Goal: Task Accomplishment & Management: Use online tool/utility

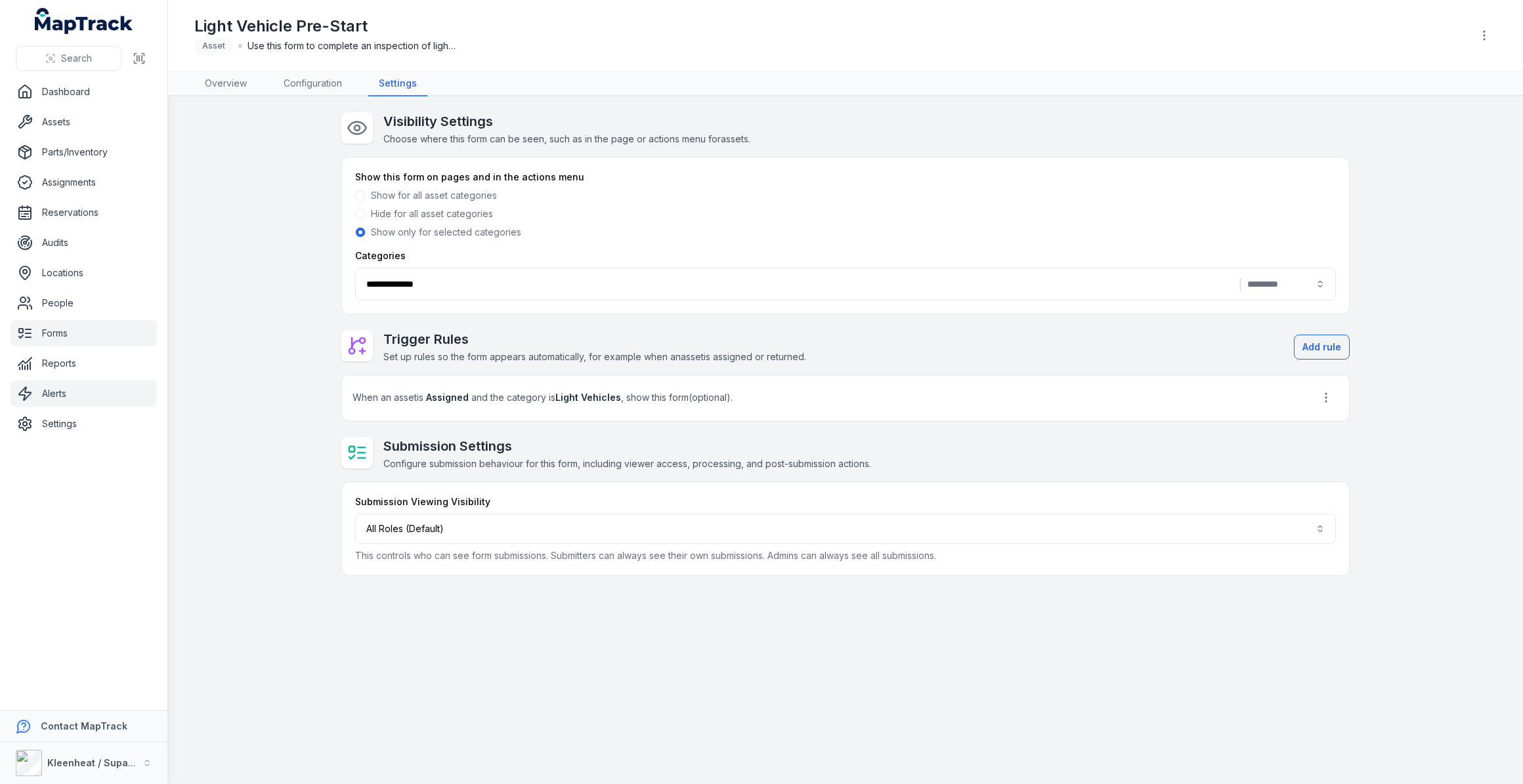
click at [57, 397] on link "Alerts" at bounding box center [84, 394] width 147 height 26
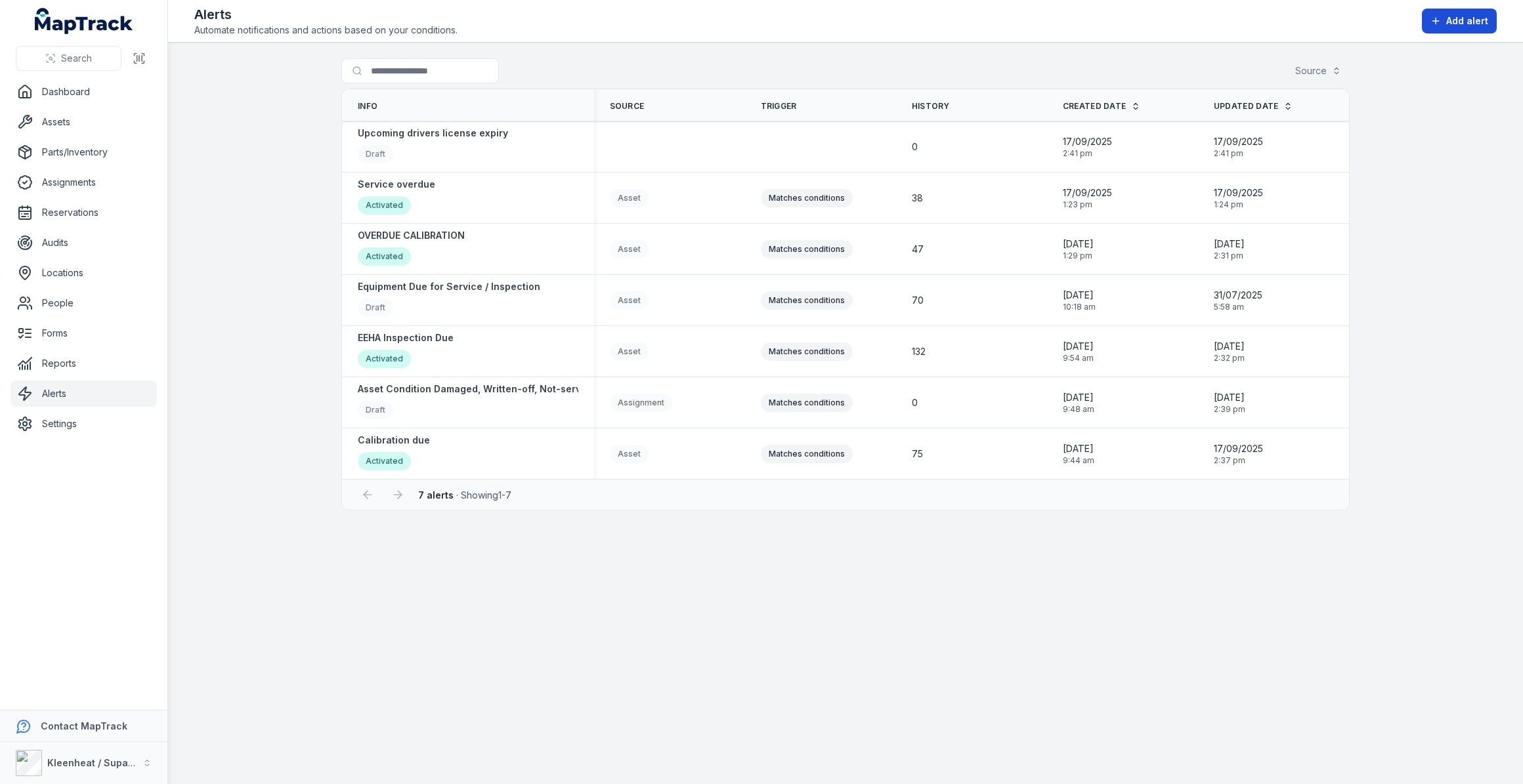
click at [1449, 19] on span "Add alert" at bounding box center [1466, 21] width 42 height 13
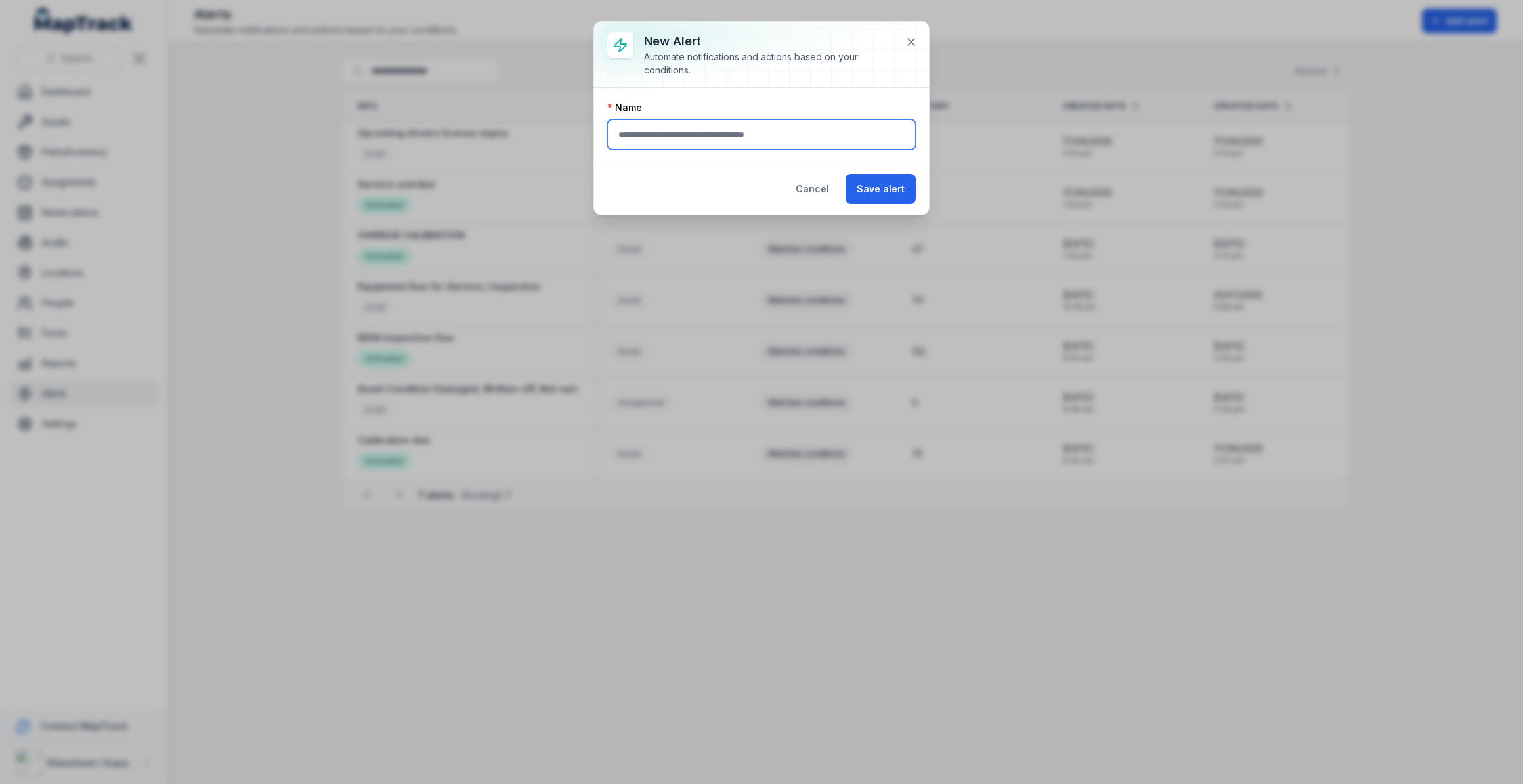
click at [794, 139] on input "text" at bounding box center [761, 135] width 308 height 30
type input "***"
click at [807, 191] on button "Cancel" at bounding box center [812, 189] width 56 height 30
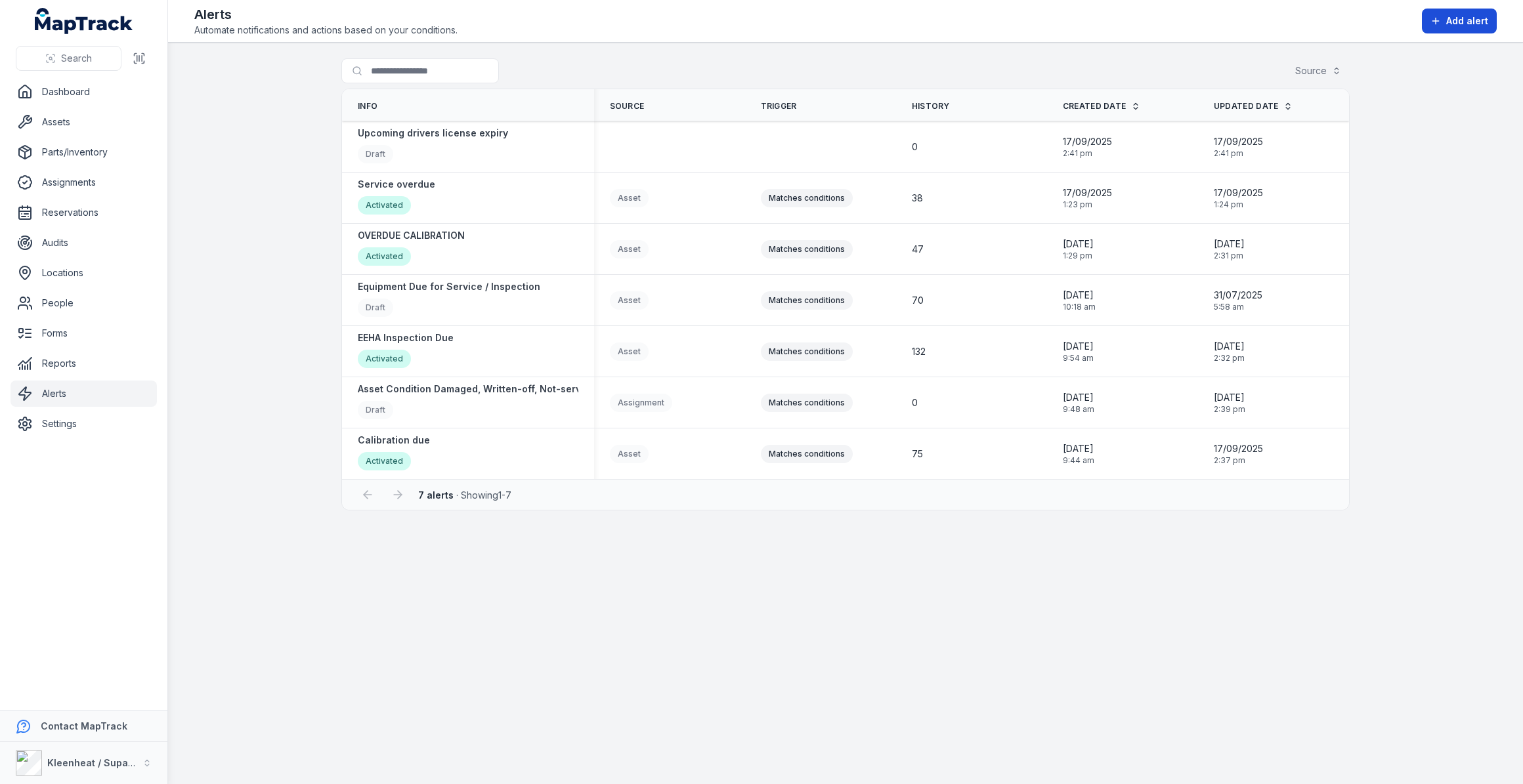
click at [1444, 19] on button "Add alert" at bounding box center [1459, 21] width 75 height 25
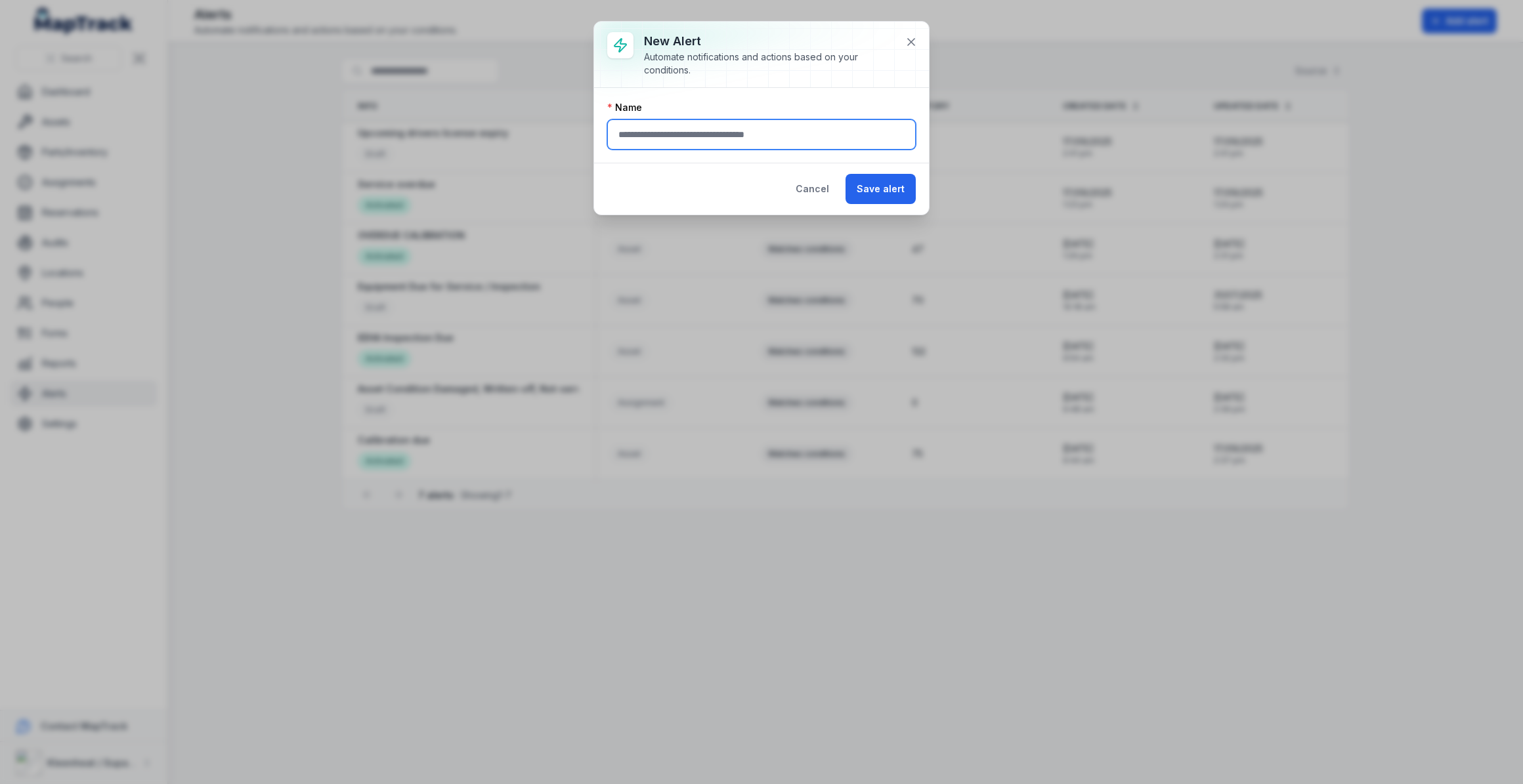
click at [693, 139] on input "text" at bounding box center [761, 135] width 308 height 30
type input "**********"
click at [874, 190] on button "Save alert" at bounding box center [881, 189] width 70 height 30
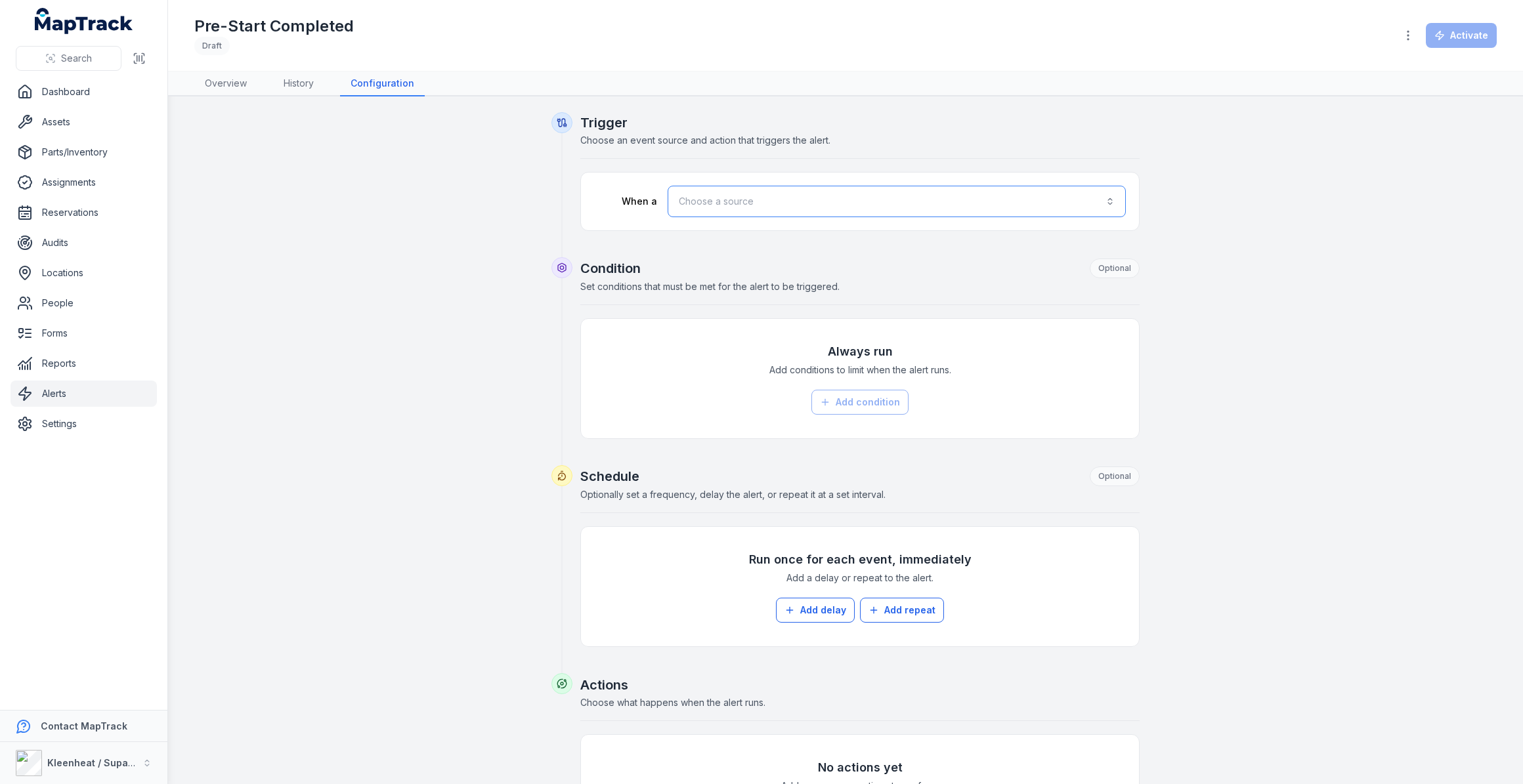
click at [775, 210] on button "Choose a source" at bounding box center [897, 202] width 458 height 32
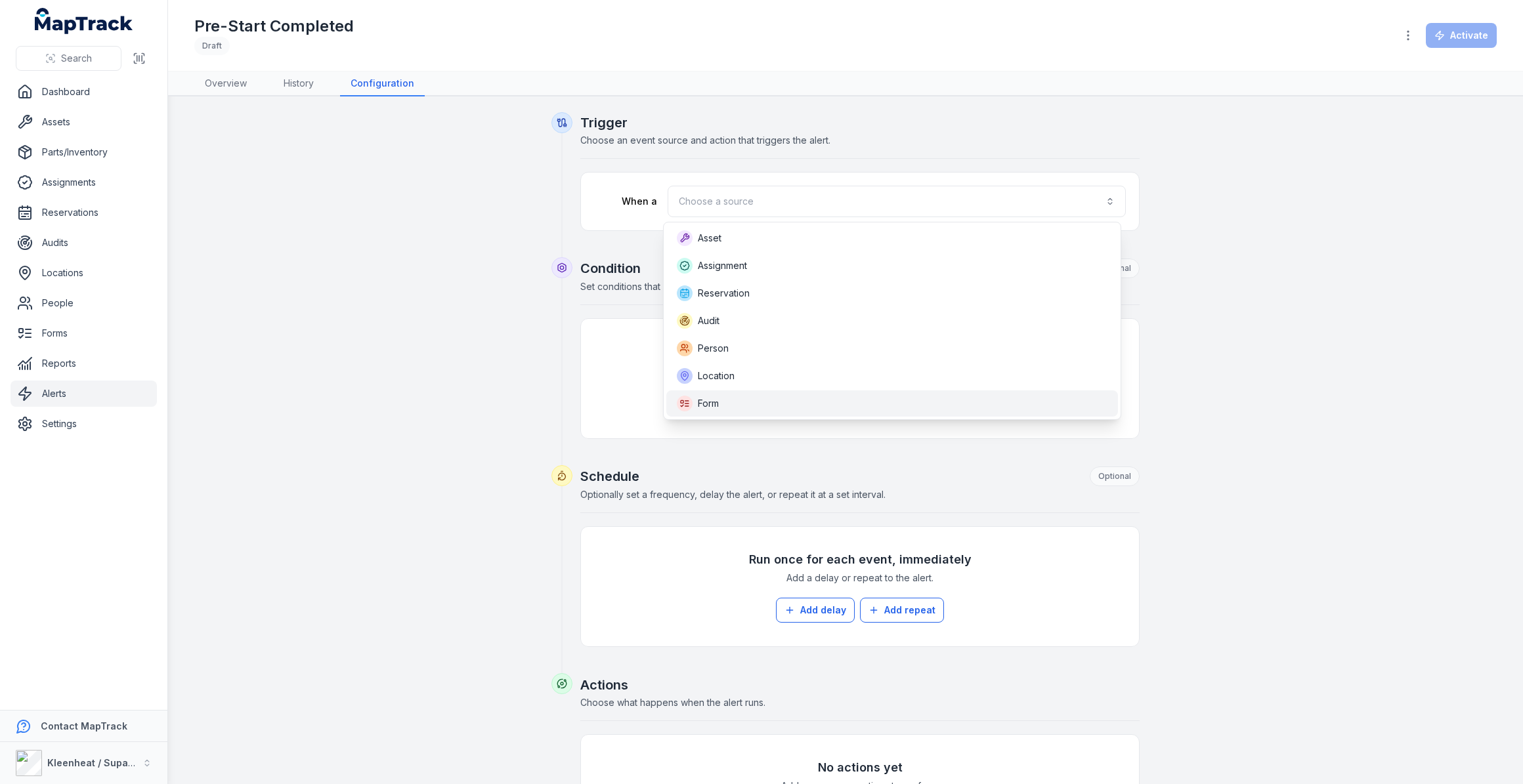
click at [724, 396] on div "Form" at bounding box center [892, 404] width 430 height 16
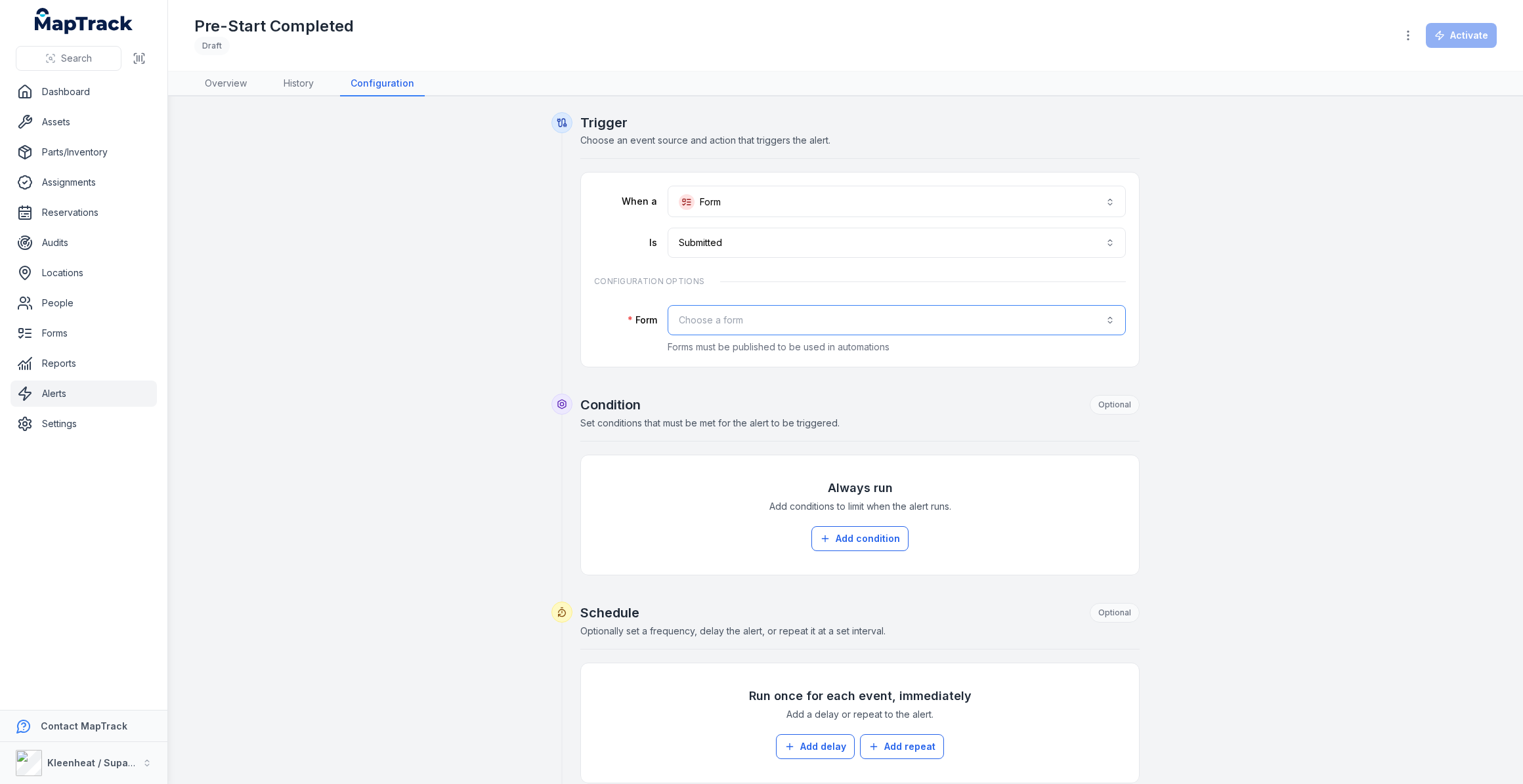
click at [748, 325] on button "Choose a form" at bounding box center [897, 320] width 458 height 30
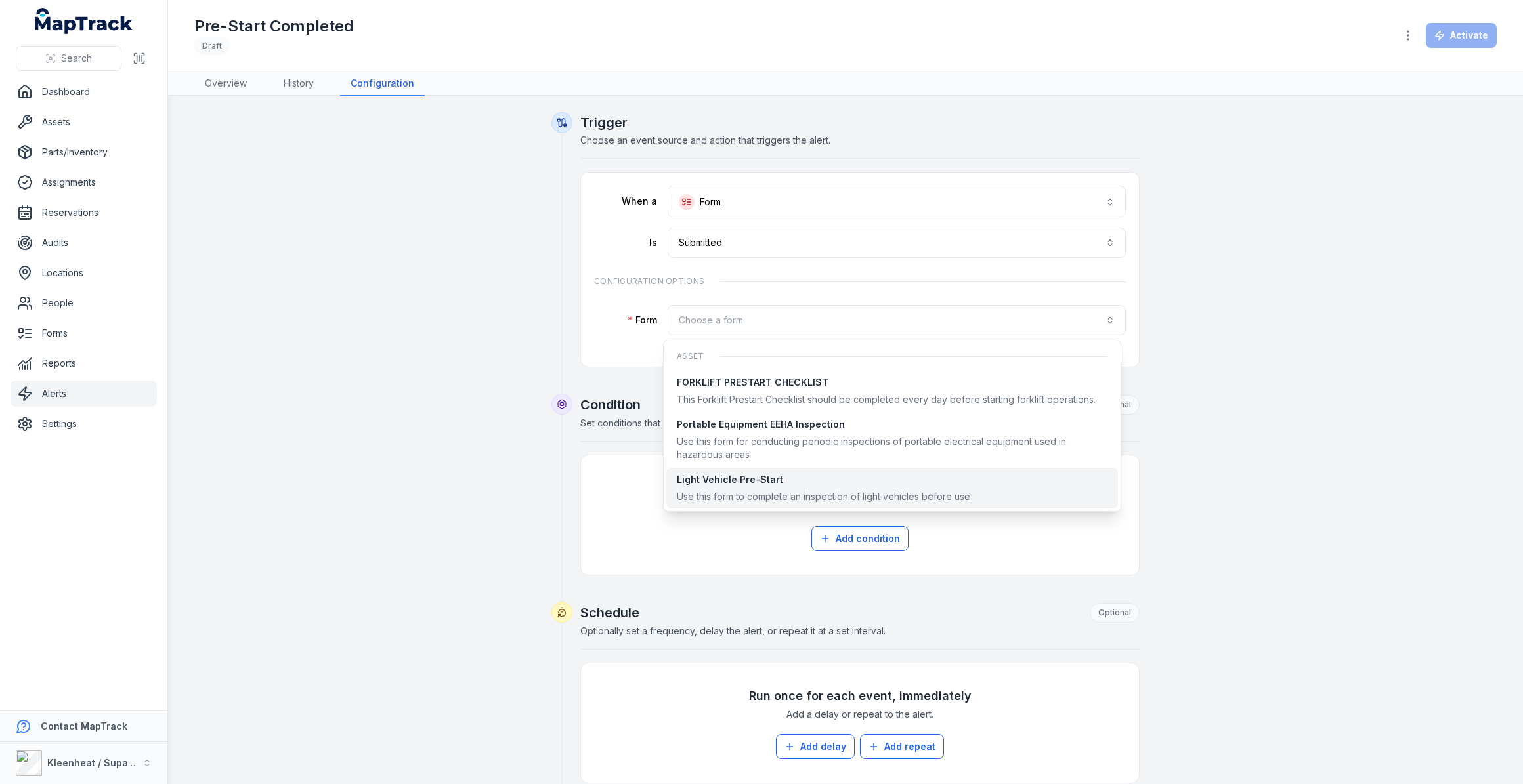
click at [735, 485] on span "Light Vehicle Pre-Start Use this form to complete an inspection of light vehicl…" at bounding box center [823, 488] width 293 height 30
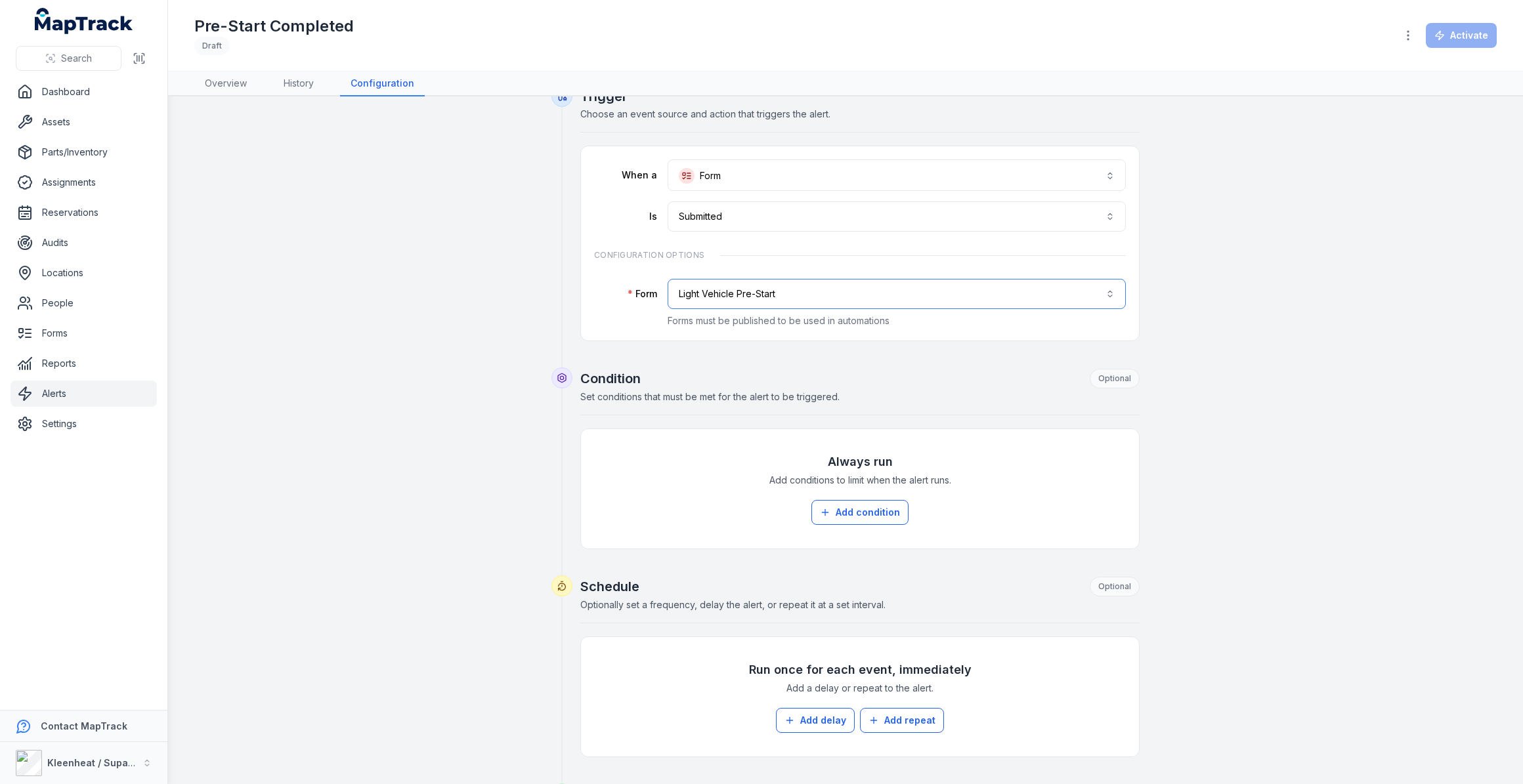
scroll to position [59, 0]
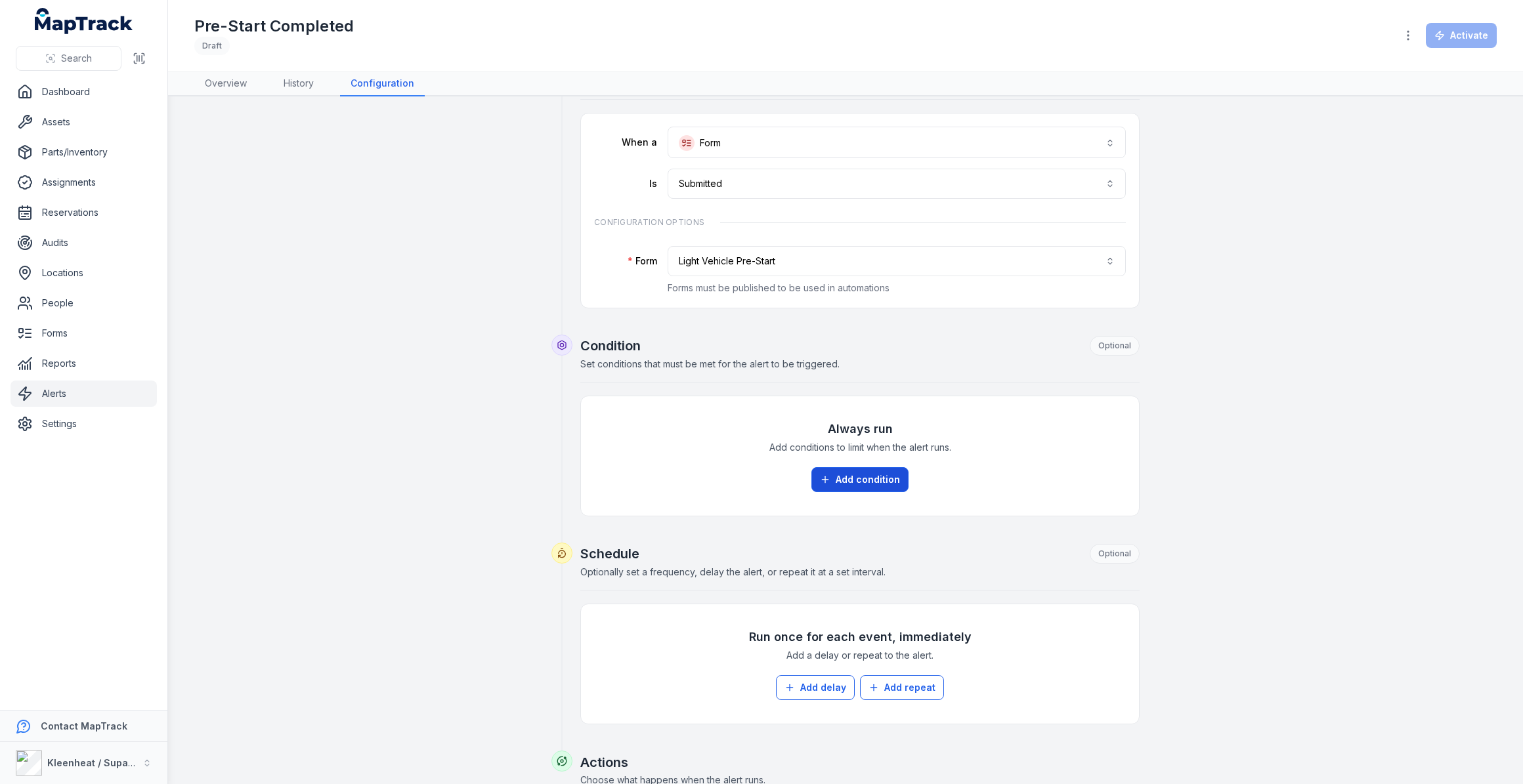
click at [869, 477] on button "Add condition" at bounding box center [860, 479] width 97 height 25
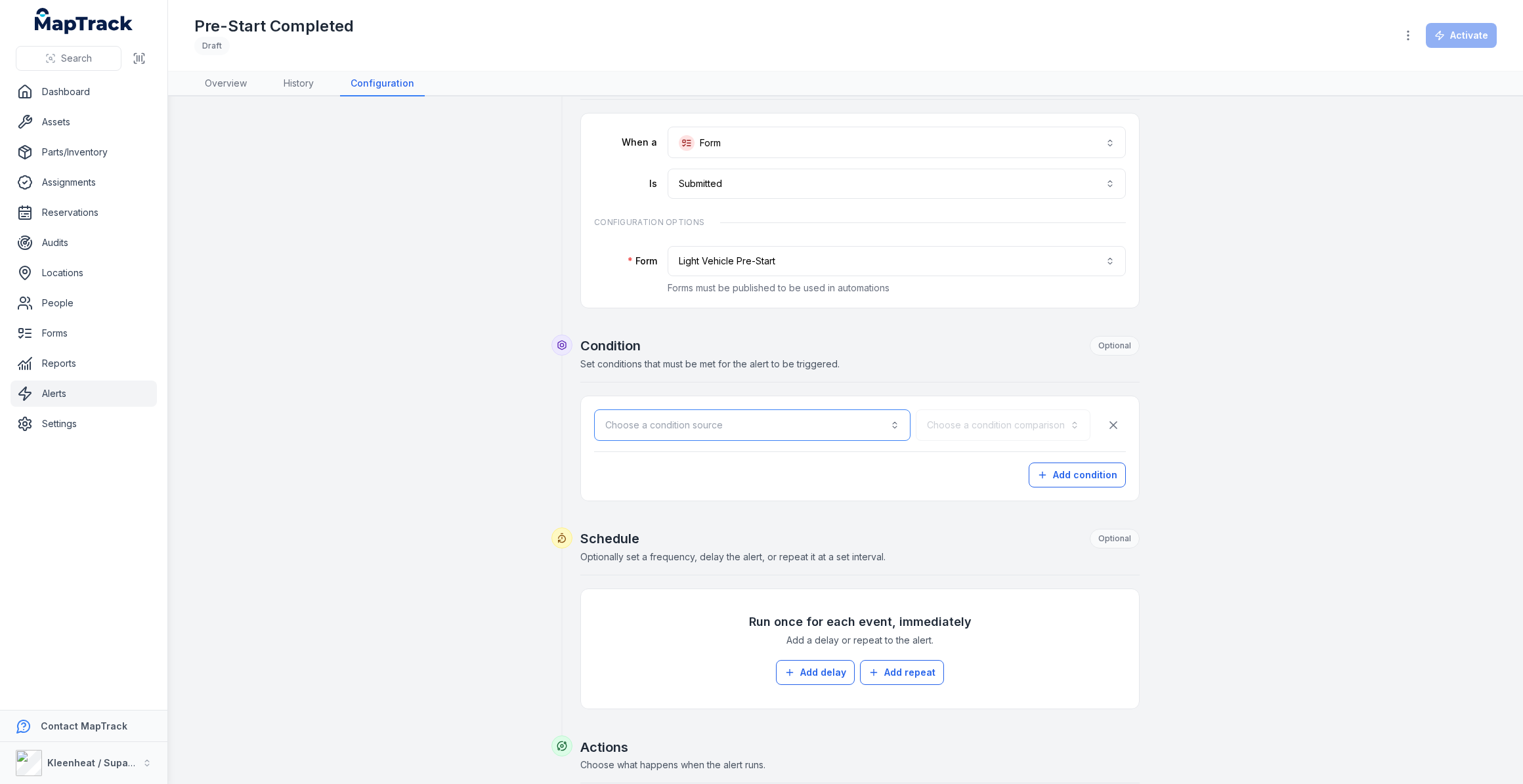
click at [835, 422] on button "Choose a condition source" at bounding box center [752, 425] width 316 height 32
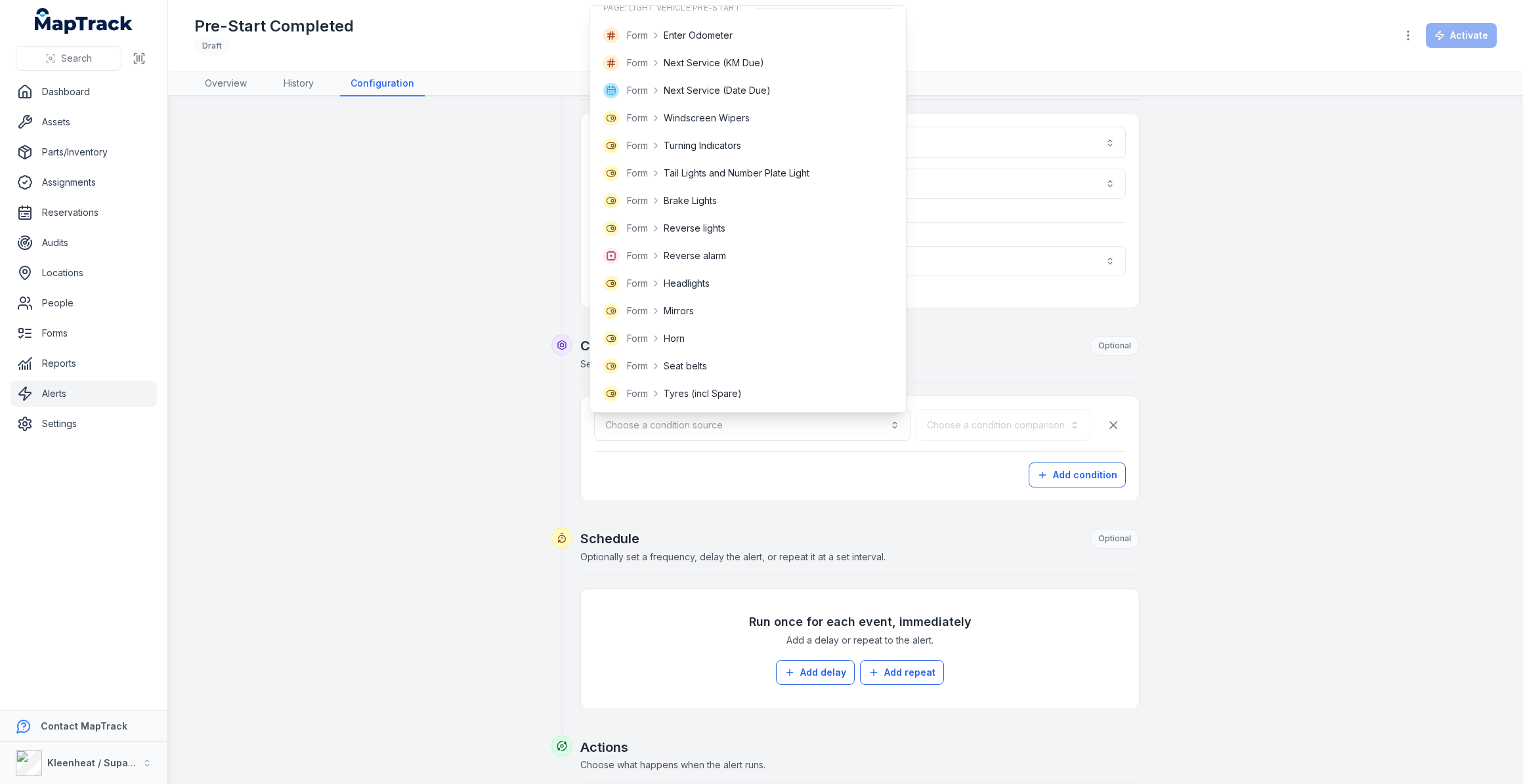
scroll to position [0, 0]
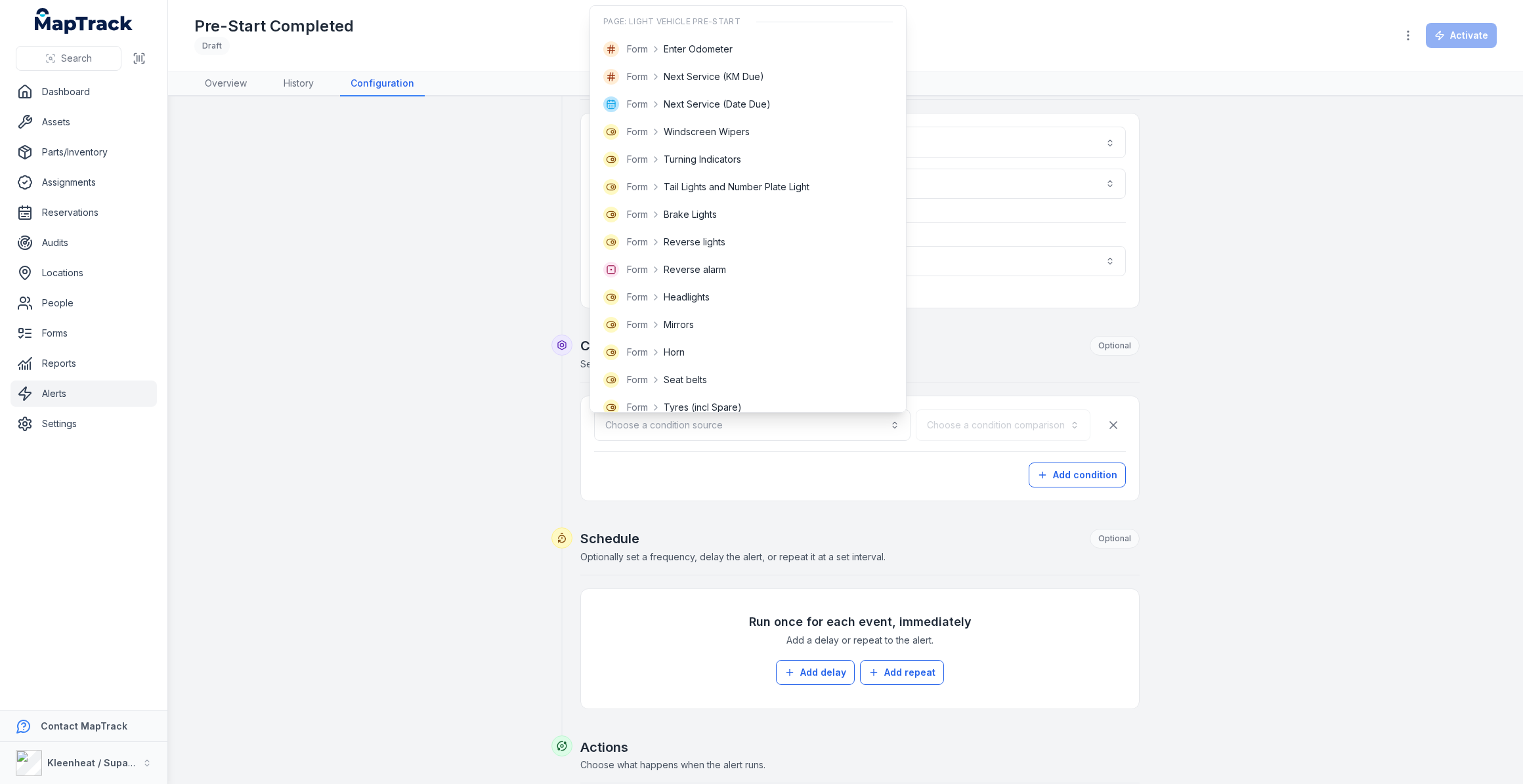
click at [471, 370] on div "**********" at bounding box center [845, 514] width 1008 height 921
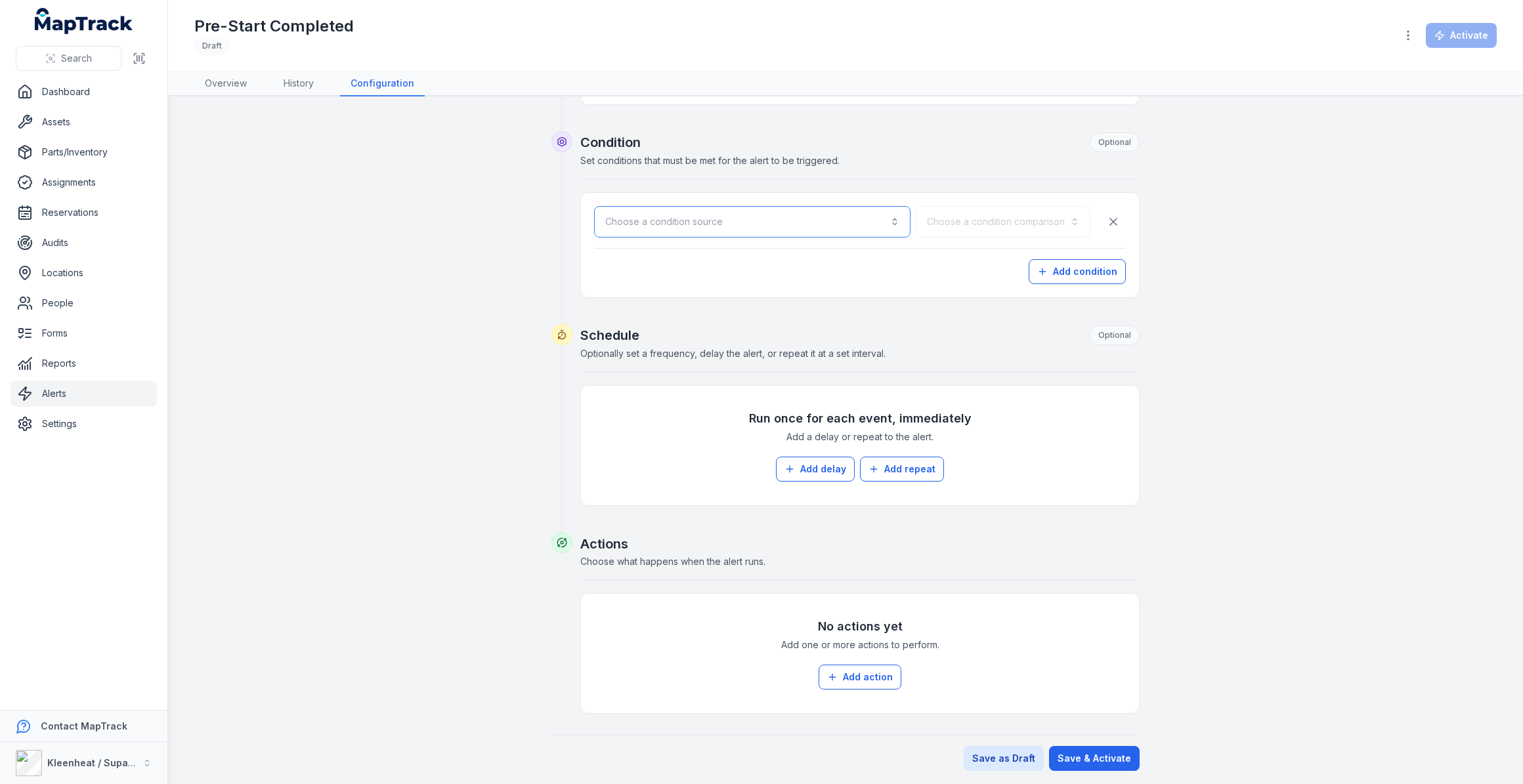
scroll to position [262, 0]
click at [1031, 764] on button "Save as Draft" at bounding box center [1003, 758] width 80 height 25
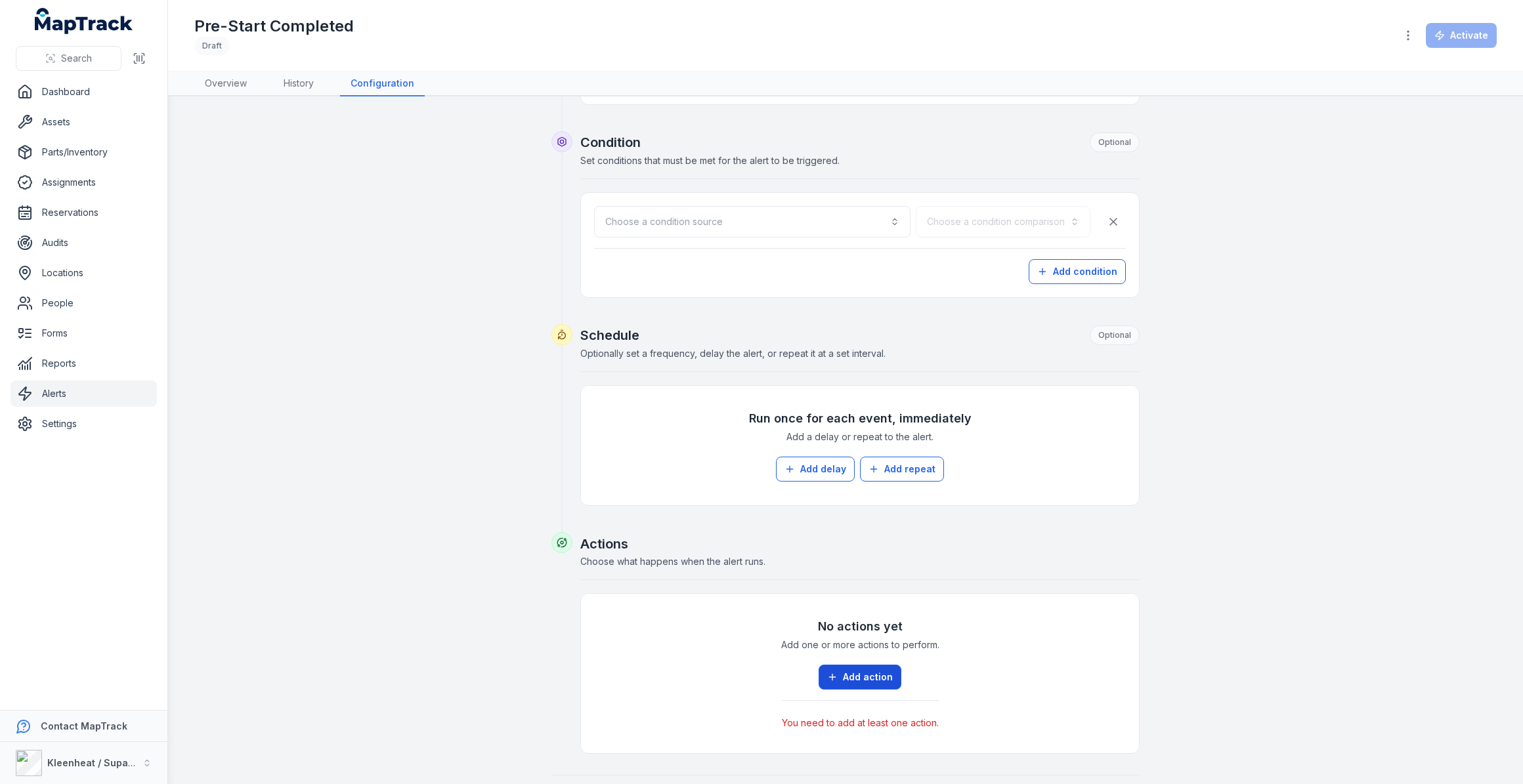
click at [873, 679] on button "Add action" at bounding box center [860, 676] width 83 height 25
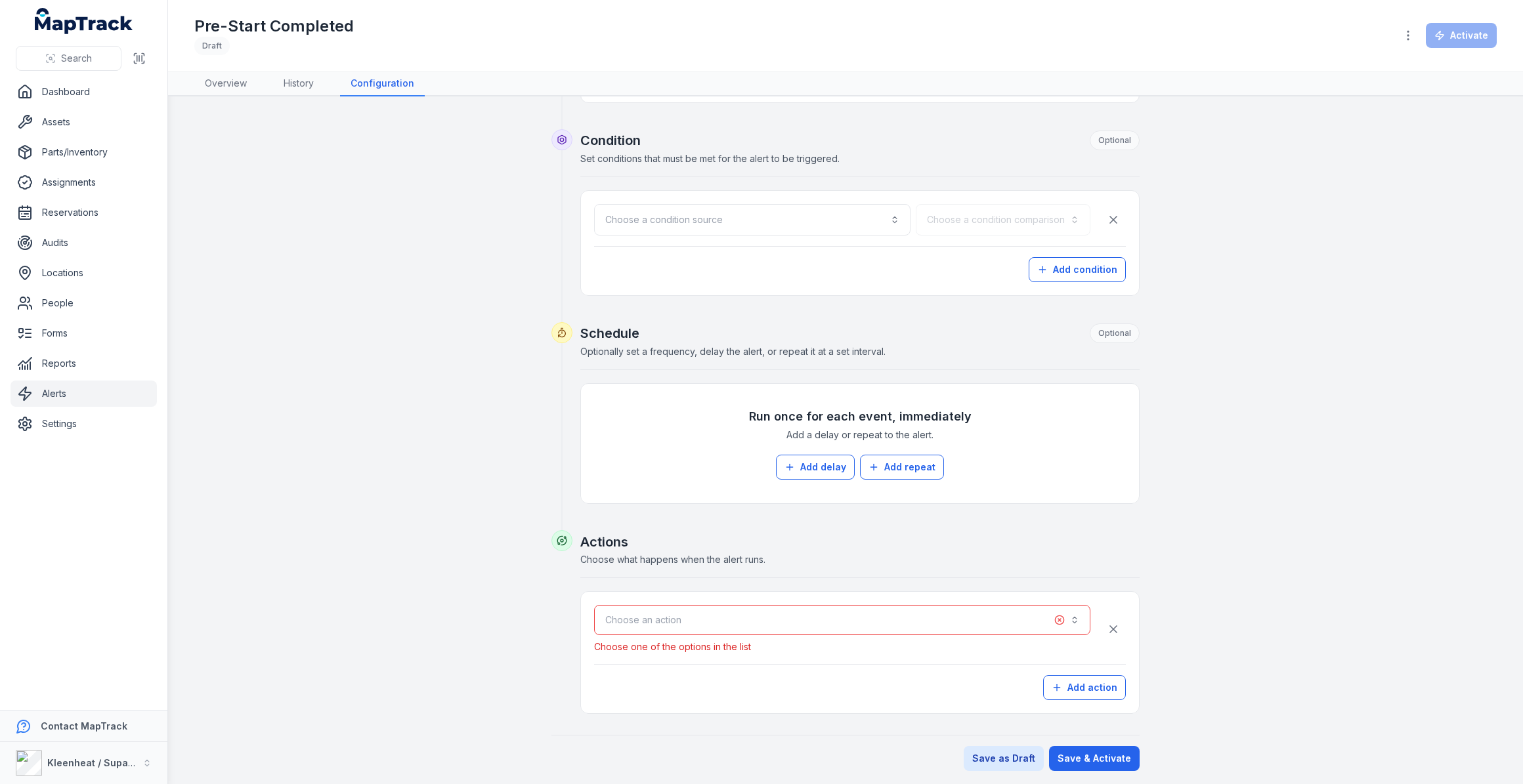
click at [873, 620] on button "Choose an action" at bounding box center [842, 620] width 497 height 30
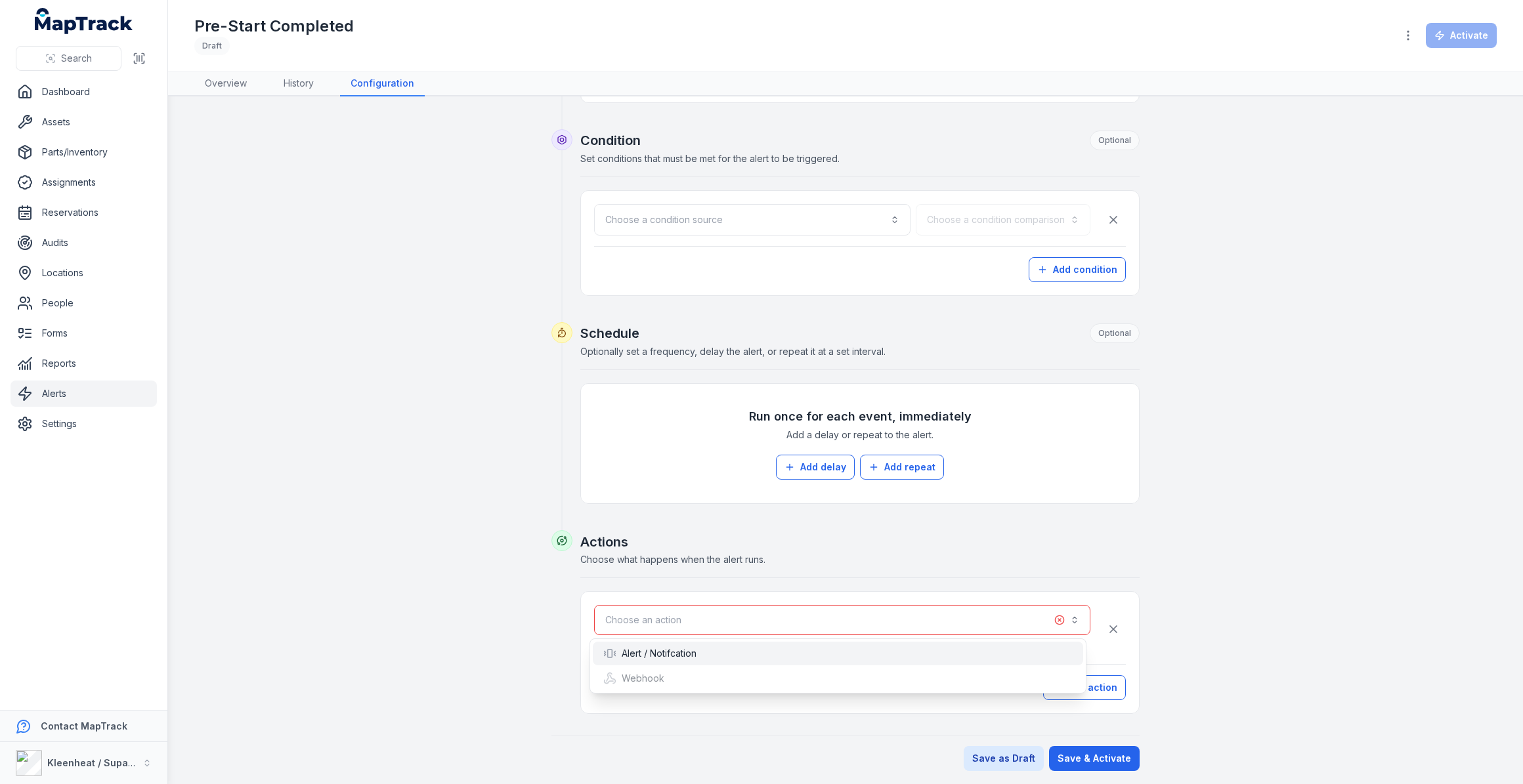
click at [818, 643] on div "Alert / Notifcation" at bounding box center [838, 653] width 489 height 24
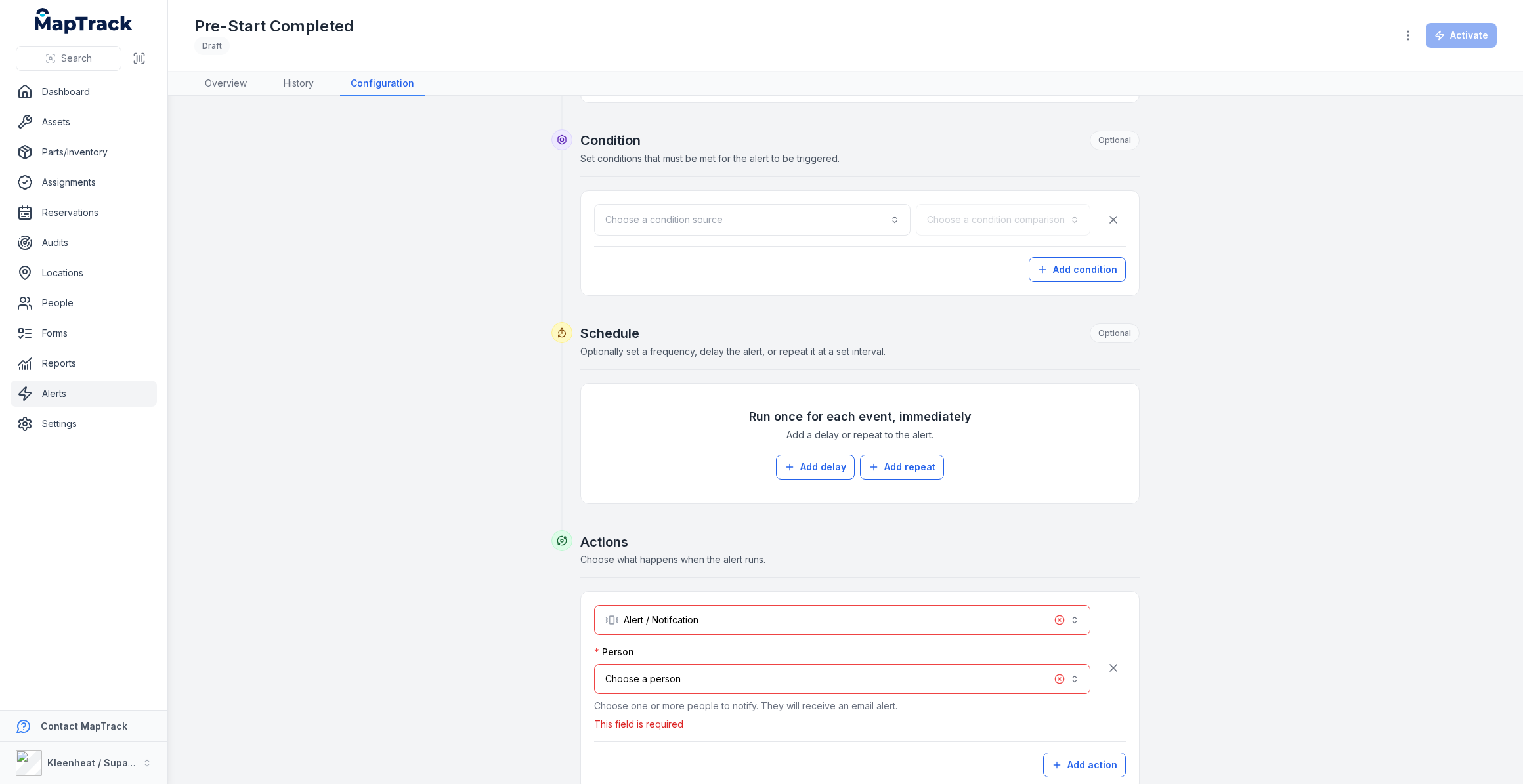
click at [813, 682] on button "Choose a person" at bounding box center [842, 679] width 497 height 30
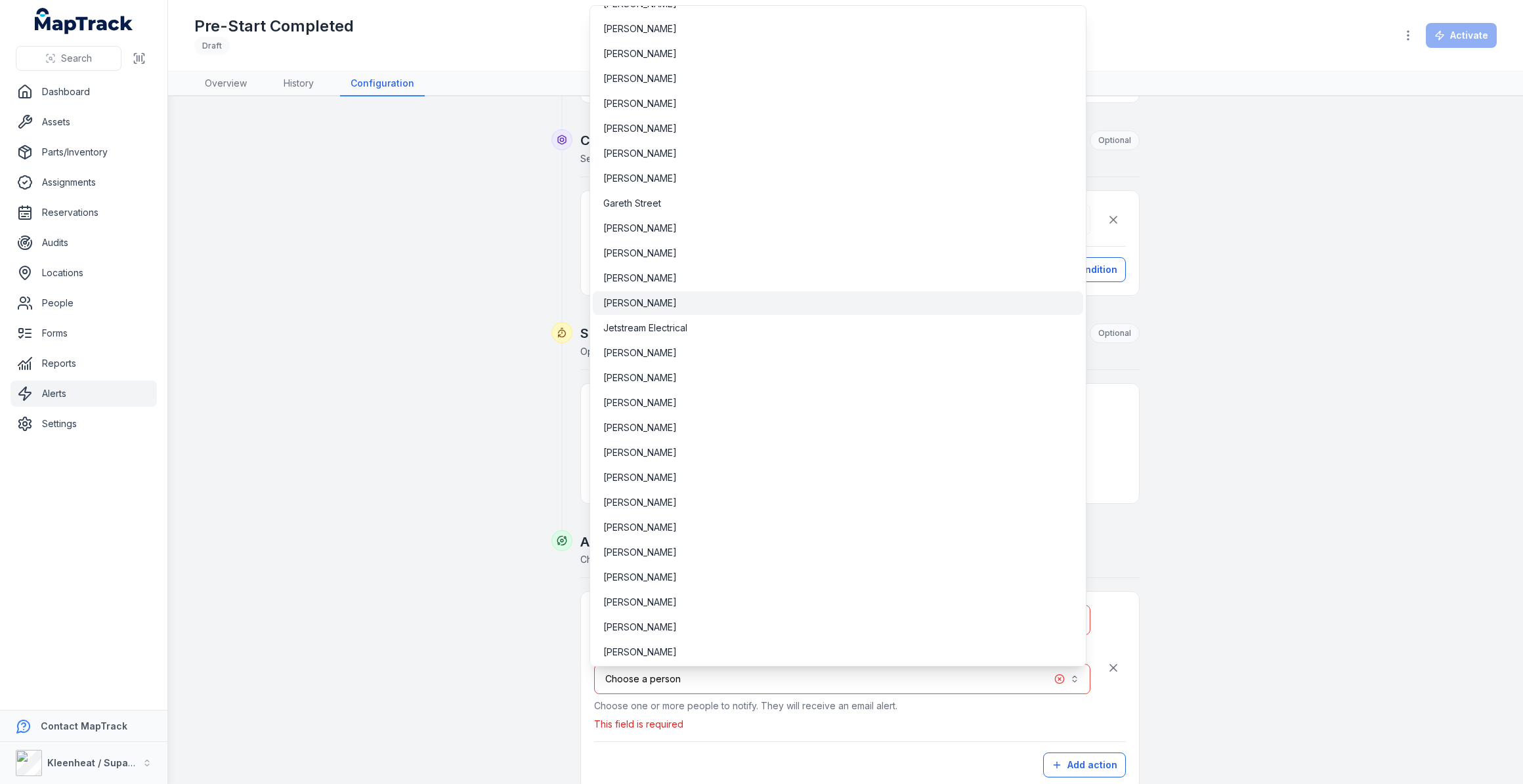
scroll to position [477, 0]
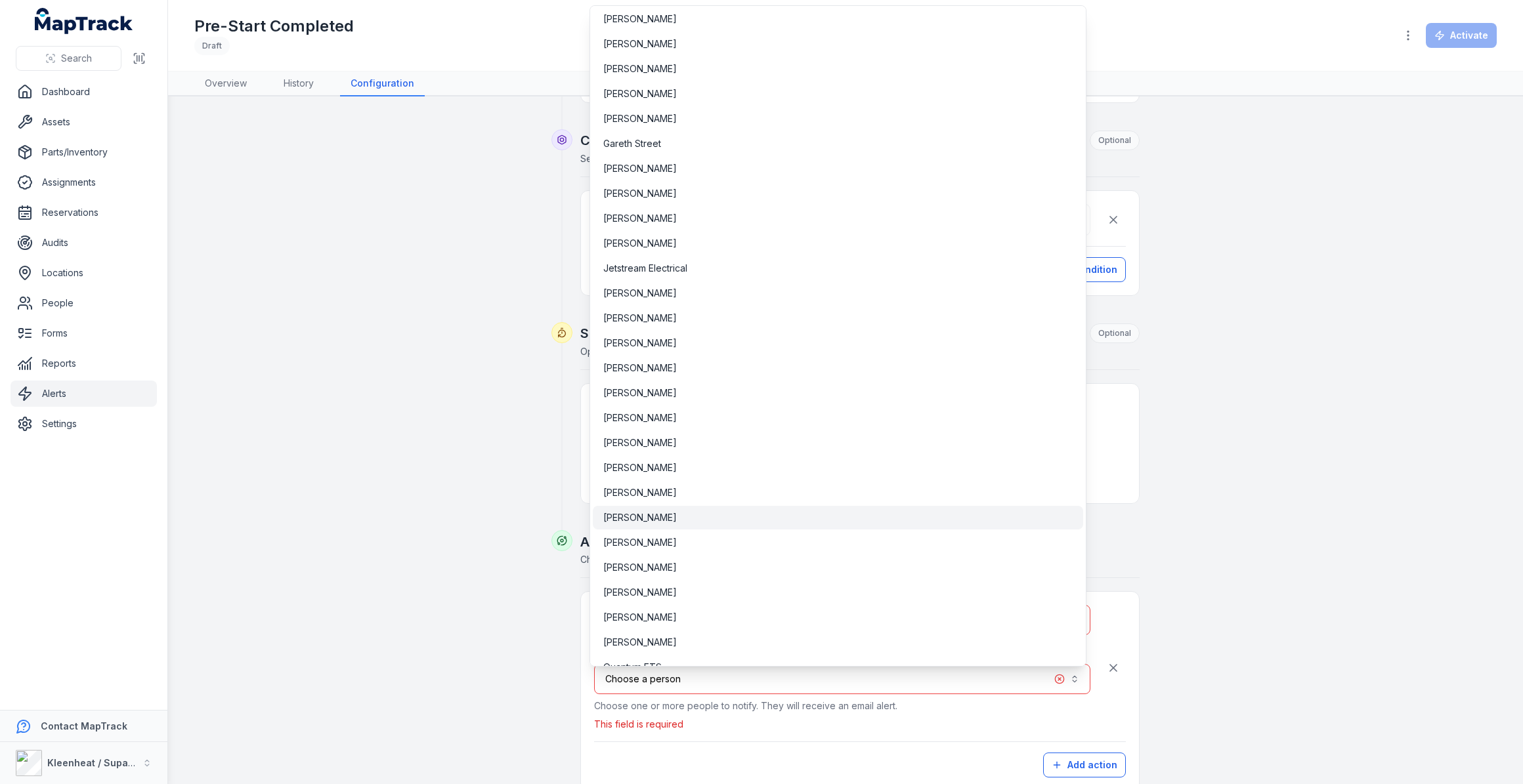
click at [669, 519] on span "[PERSON_NAME]" at bounding box center [640, 518] width 73 height 13
click at [791, 708] on div "**********" at bounding box center [842, 679] width 497 height 67
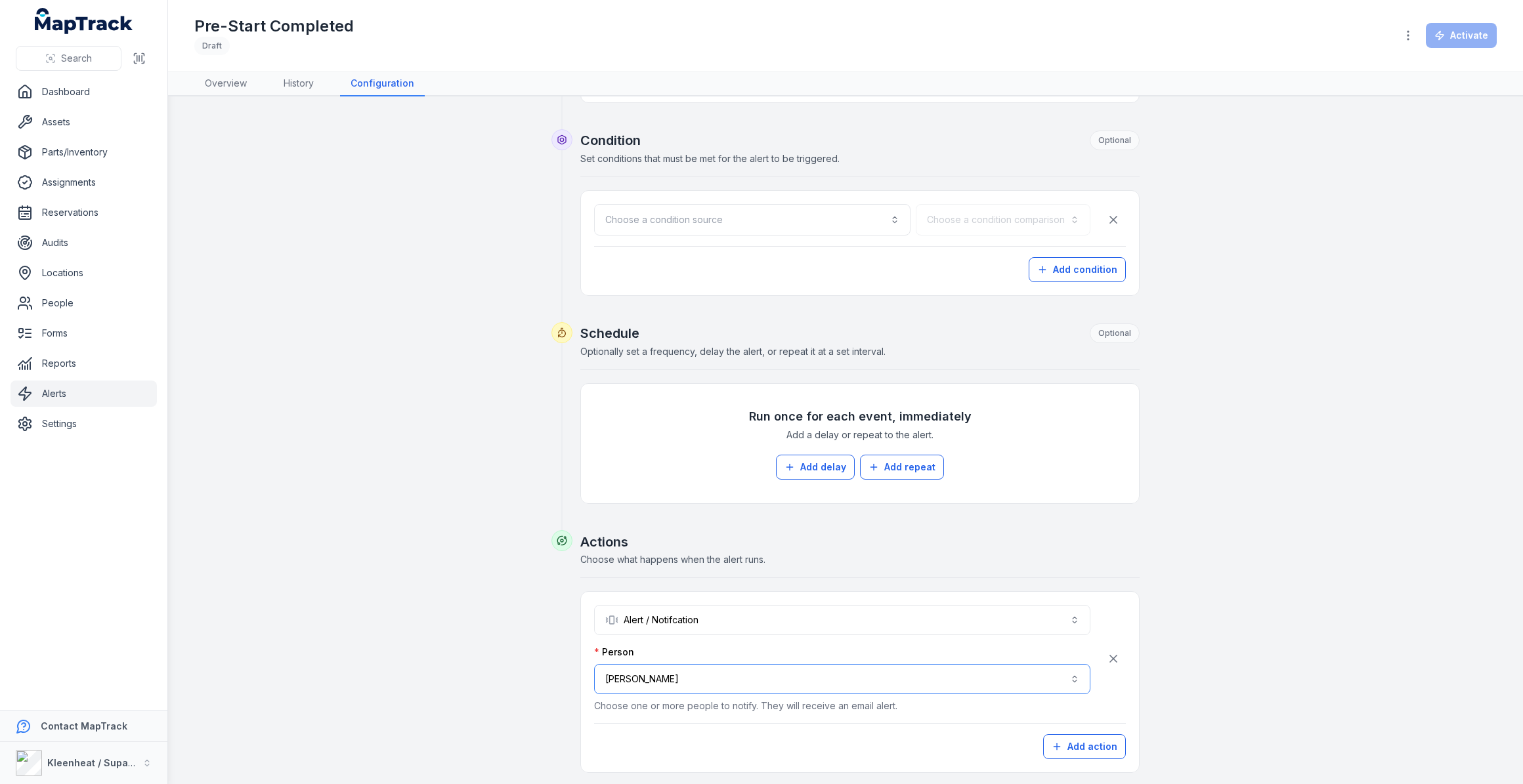
scroll to position [323, 0]
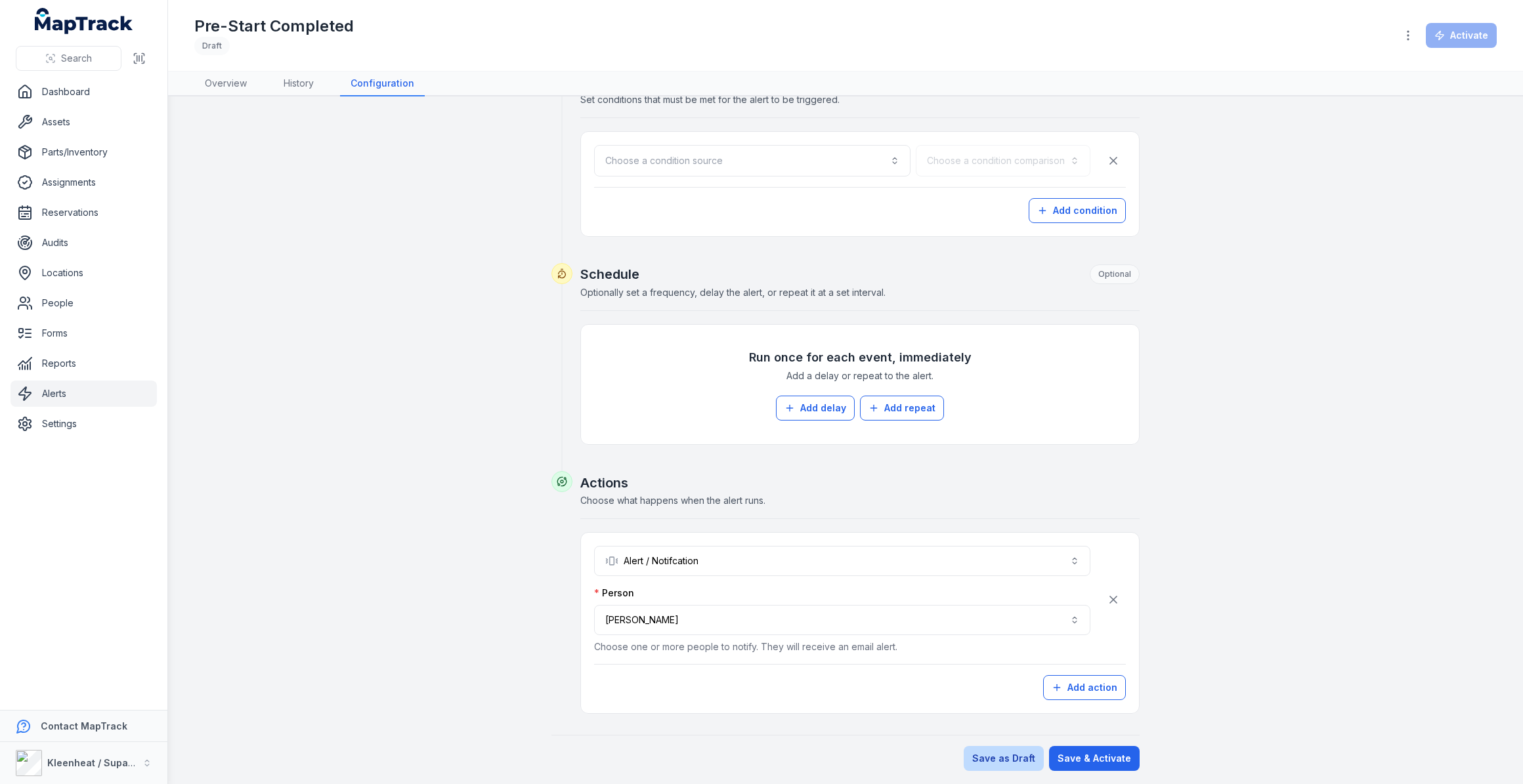
click at [1000, 761] on button "Save as Draft" at bounding box center [1003, 758] width 80 height 25
